Goal: Task Accomplishment & Management: Manage account settings

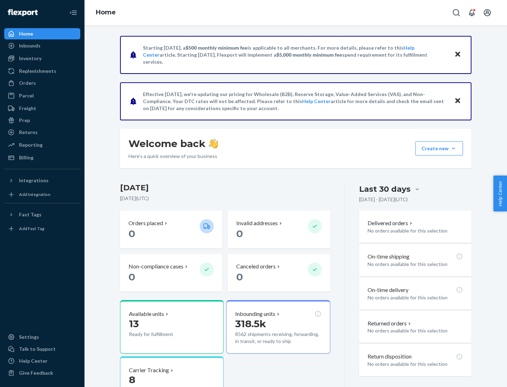
click at [453, 149] on button "Create new Create new inbound Create new order Create new product" at bounding box center [439, 149] width 48 height 14
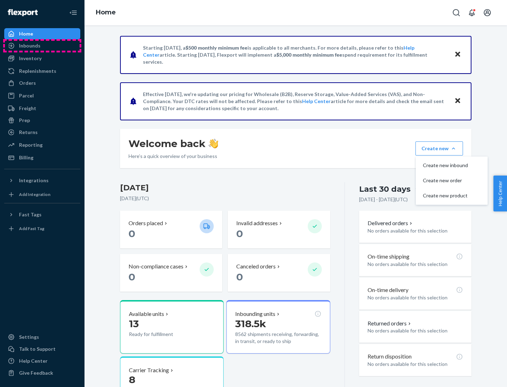
click at [42, 46] on div "Inbounds" at bounding box center [42, 46] width 75 height 10
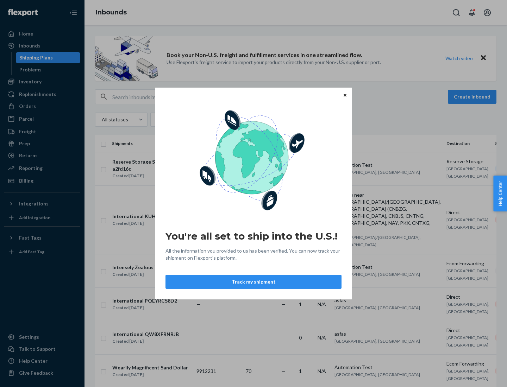
click at [253, 282] on button "Track my shipment" at bounding box center [253, 282] width 176 height 14
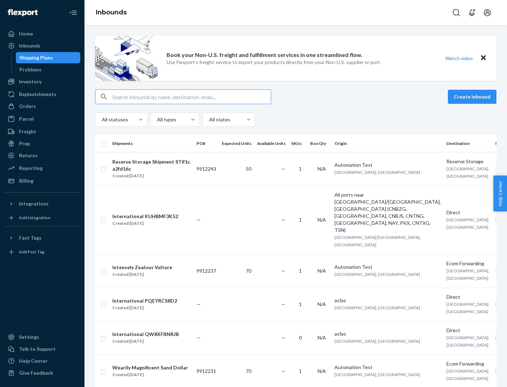
click at [473, 97] on button "Create inbound" at bounding box center [472, 97] width 49 height 14
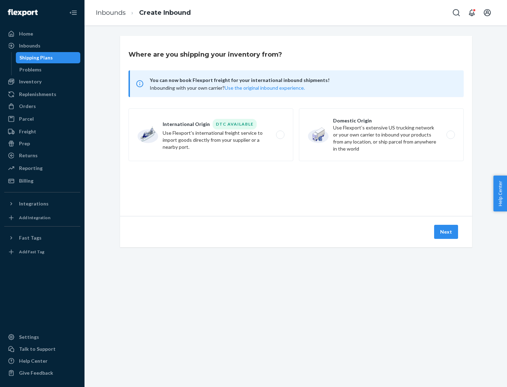
click at [211, 135] on label "International Origin DTC Available Use Flexport's international freight service…" at bounding box center [211, 134] width 165 height 53
click at [280, 135] on input "International Origin DTC Available Use Flexport's international freight service…" at bounding box center [282, 135] width 5 height 5
radio input "true"
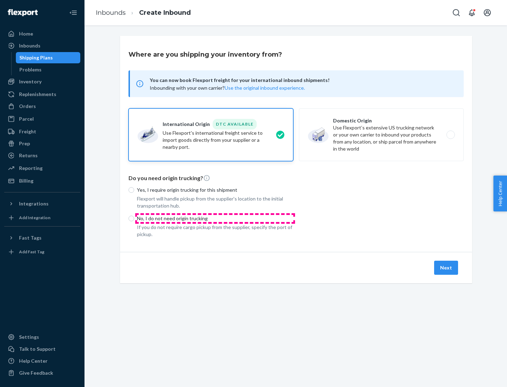
click at [215, 218] on p "No, I do not need origin trucking" at bounding box center [215, 218] width 156 height 7
click at [134, 218] on input "No, I do not need origin trucking" at bounding box center [132, 219] width 6 height 6
radio input "true"
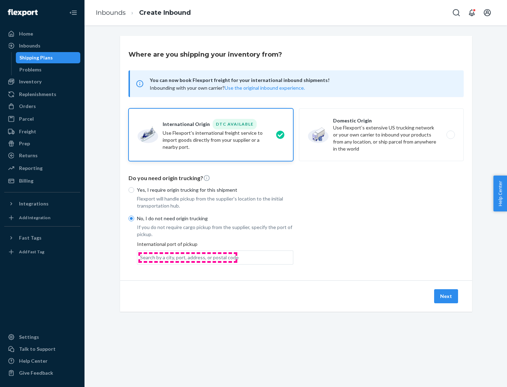
click at [188, 257] on div "Search by a city, port, address, or postal code" at bounding box center [189, 257] width 99 height 7
click at [141, 257] on input "Search by a city, port, address, or postal code" at bounding box center [140, 257] width 1 height 7
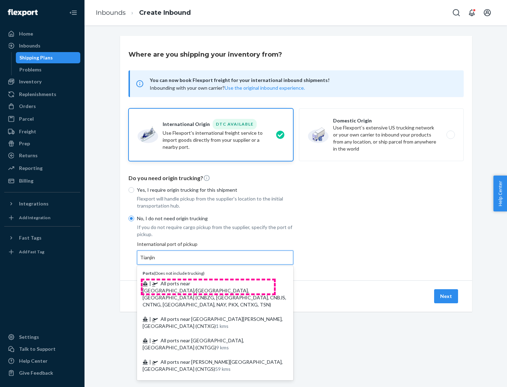
click at [208, 283] on span "| All ports near [GEOGRAPHIC_DATA]/[GEOGRAPHIC_DATA], [GEOGRAPHIC_DATA] (CNBZG,…" at bounding box center [215, 294] width 144 height 27
click at [156, 261] on input "Tianjin" at bounding box center [147, 257] width 15 height 7
type input "All ports near [GEOGRAPHIC_DATA]/[GEOGRAPHIC_DATA], [GEOGRAPHIC_DATA] (CNBZG, […"
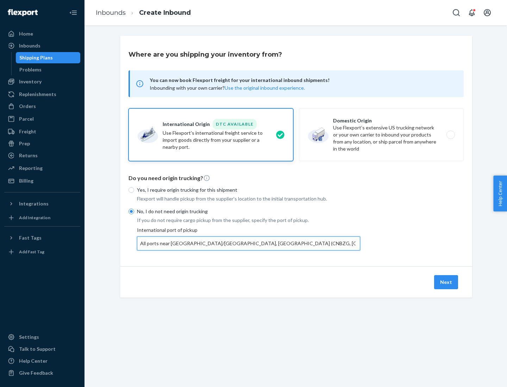
click at [446, 282] on button "Next" at bounding box center [446, 282] width 24 height 14
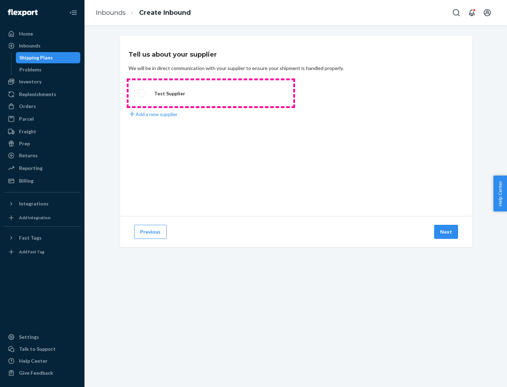
click at [211, 93] on label "Test Supplier" at bounding box center [211, 93] width 165 height 26
click at [142, 93] on input "Test Supplier" at bounding box center [139, 93] width 5 height 5
radio input "true"
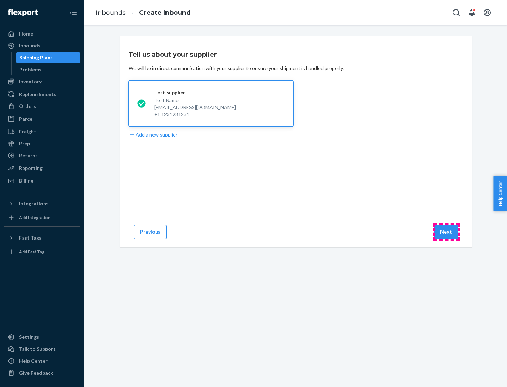
click at [446, 232] on button "Next" at bounding box center [446, 232] width 24 height 14
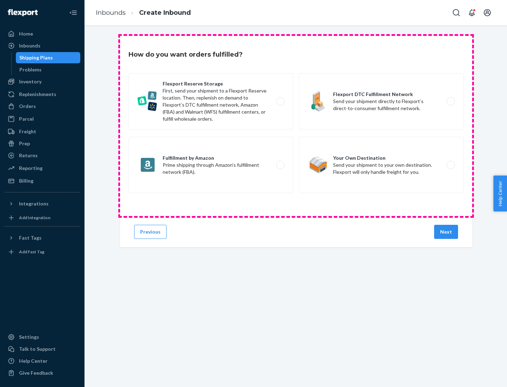
click at [296, 126] on div "Flexport Reserve Storage First, send your shipment to a Flexport Reserve locati…" at bounding box center [296, 134] width 335 height 122
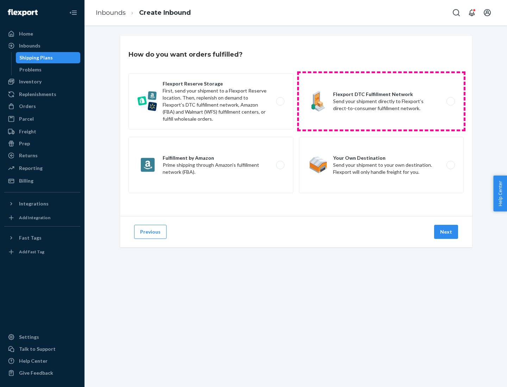
click at [381, 101] on label "Flexport DTC Fulfillment Network Send your shipment directly to Flexport’s dire…" at bounding box center [381, 101] width 165 height 56
click at [450, 101] on input "Flexport DTC Fulfillment Network Send your shipment directly to Flexport’s dire…" at bounding box center [452, 101] width 5 height 5
radio input "true"
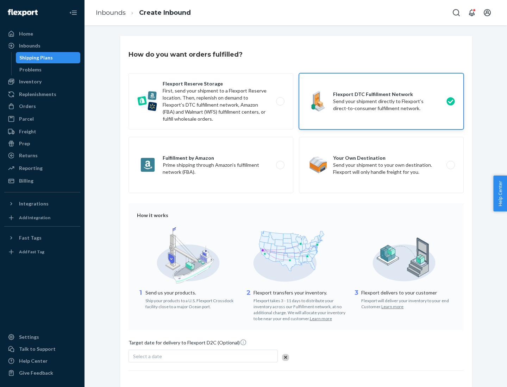
scroll to position [52, 0]
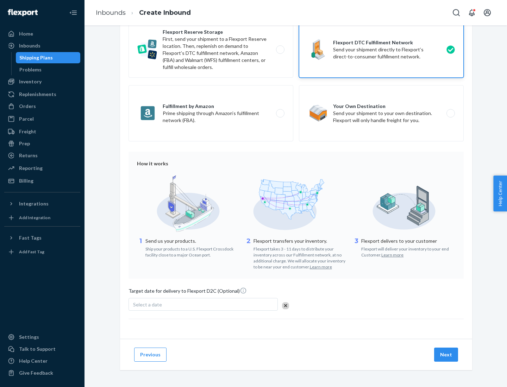
click at [446, 355] on button "Next" at bounding box center [446, 355] width 24 height 14
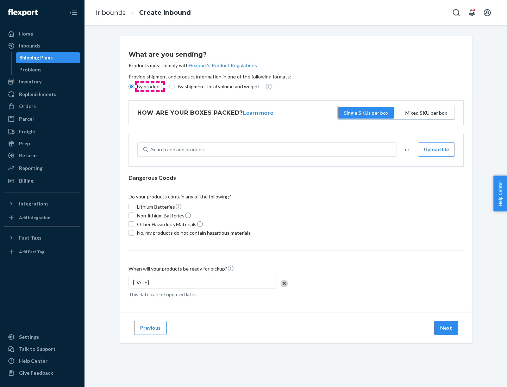
click at [150, 87] on p "By products" at bounding box center [150, 86] width 27 height 7
click at [134, 87] on input "By products" at bounding box center [132, 87] width 6 height 6
click at [177, 150] on div "Search and add products" at bounding box center [178, 149] width 55 height 7
click at [152, 150] on input "Search and add products" at bounding box center [151, 149] width 1 height 7
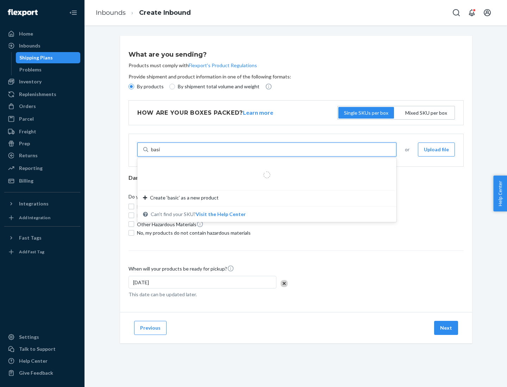
type input "basic"
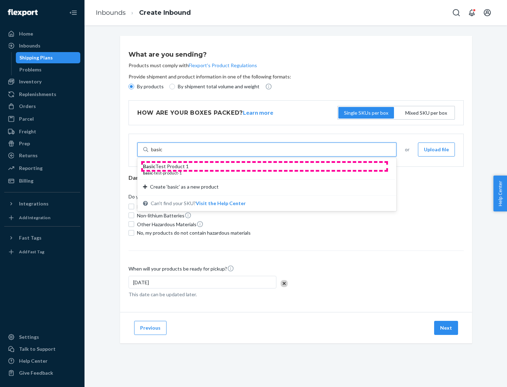
click at [264, 167] on div "Basic Test Product 1" at bounding box center [264, 166] width 242 height 7
click at [163, 153] on input "basic" at bounding box center [157, 149] width 12 height 7
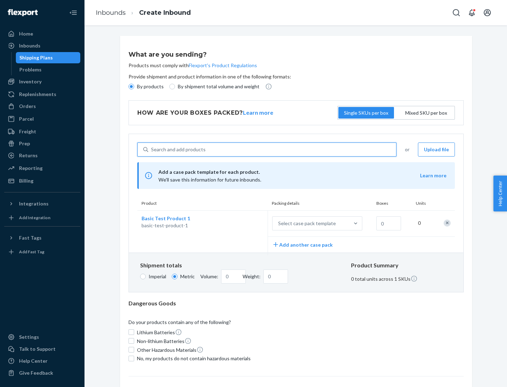
scroll to position [17, 0]
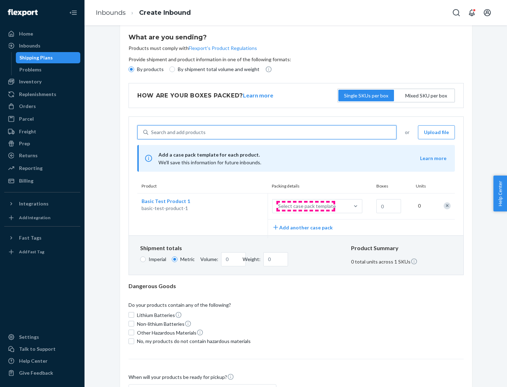
click at [306, 206] on div "Select case pack template" at bounding box center [307, 206] width 58 height 7
click at [243, 206] on input "Select case pack template" at bounding box center [243, 206] width 0 height 0
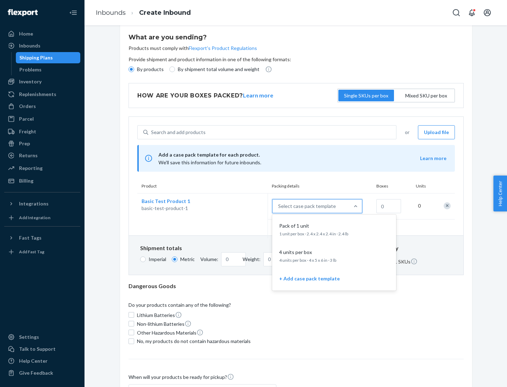
scroll to position [40, 0]
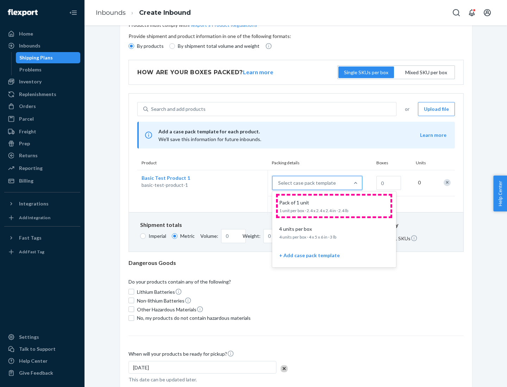
click at [334, 206] on div "Pack of 1 unit" at bounding box center [332, 202] width 113 height 7
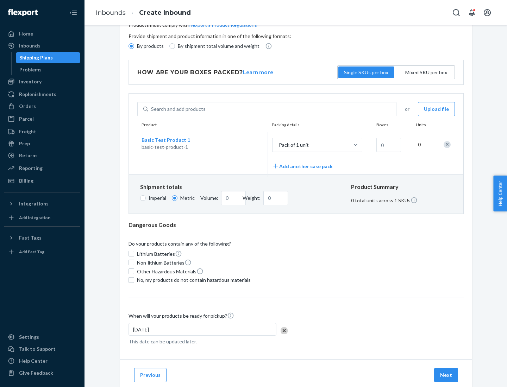
scroll to position [0, 0]
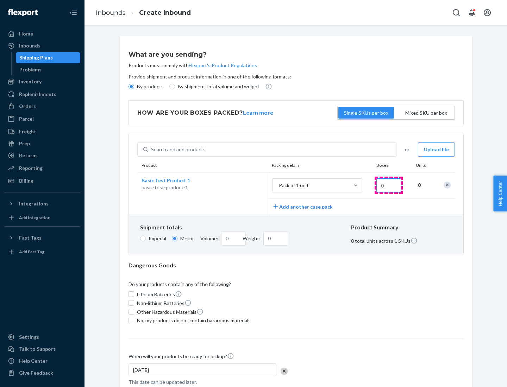
type input "1.09"
type input "1"
type input "10.89"
type input "100"
type input "0.02"
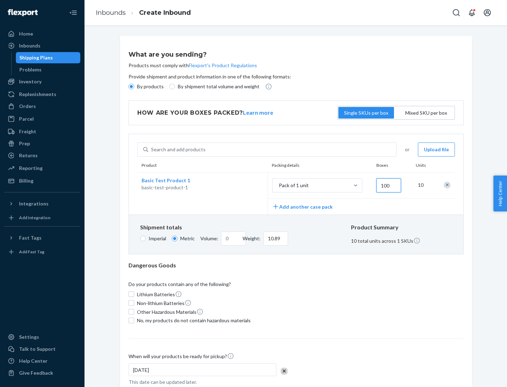
type input "108.86"
type input "1000"
type input "0.23"
type input "1088.62"
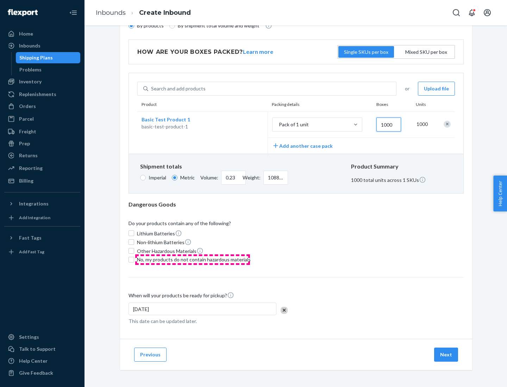
type input "1000"
click at [193, 259] on span "No, my products do not contain hazardous materials" at bounding box center [194, 259] width 114 height 7
click at [134, 259] on input "No, my products do not contain hazardous materials" at bounding box center [132, 260] width 6 height 6
checkbox input "true"
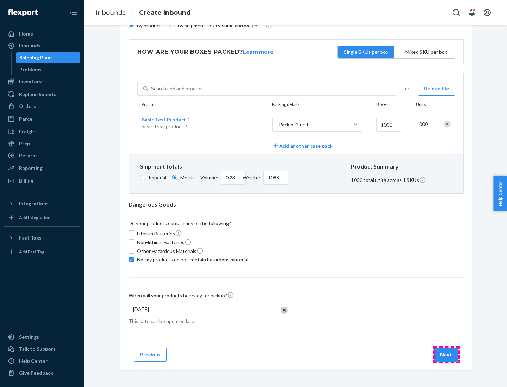
click at [446, 355] on button "Next" at bounding box center [446, 355] width 24 height 14
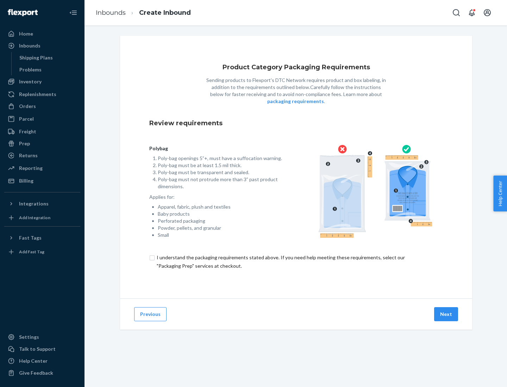
click at [296, 262] on input "checkbox" at bounding box center [296, 261] width 294 height 17
checkbox input "true"
click at [446, 314] on button "Next" at bounding box center [446, 314] width 24 height 14
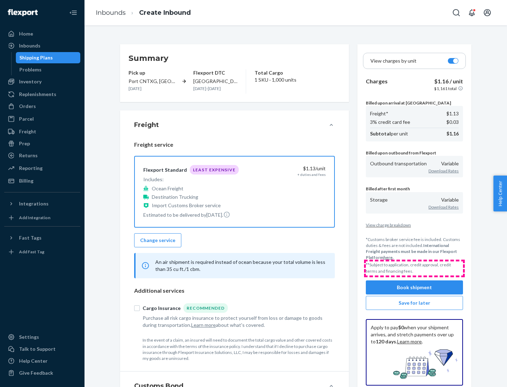
scroll to position [81, 0]
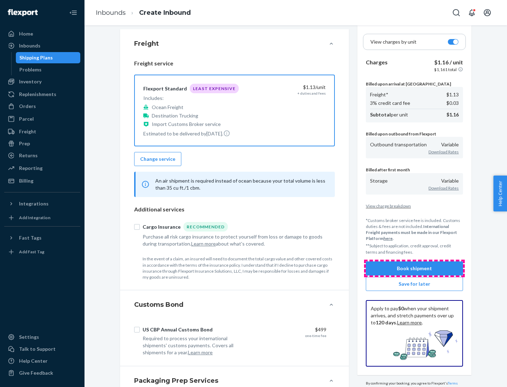
click at [414, 268] on button "Book shipment" at bounding box center [414, 269] width 97 height 14
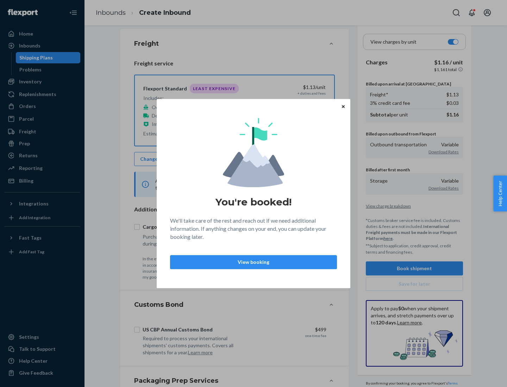
click at [253, 262] on p "View booking" at bounding box center [253, 262] width 155 height 7
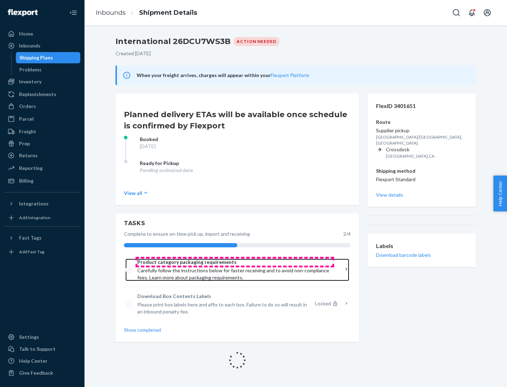
click at [235, 262] on span "Product category packaging requirements" at bounding box center [234, 262] width 195 height 7
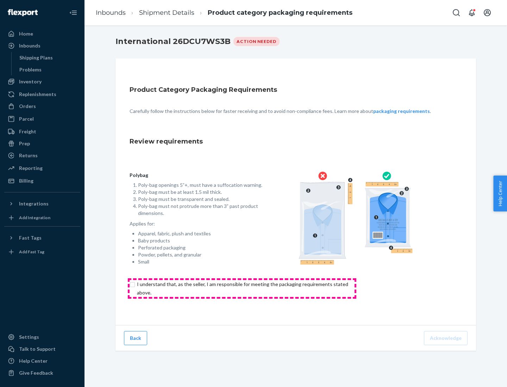
click at [242, 288] on input "checkbox" at bounding box center [247, 288] width 234 height 17
checkbox input "true"
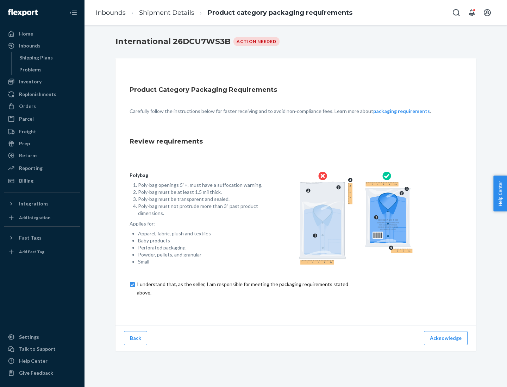
click at [446, 338] on button "Acknowledge" at bounding box center [446, 338] width 44 height 14
